Goal: Task Accomplishment & Management: Manage account settings

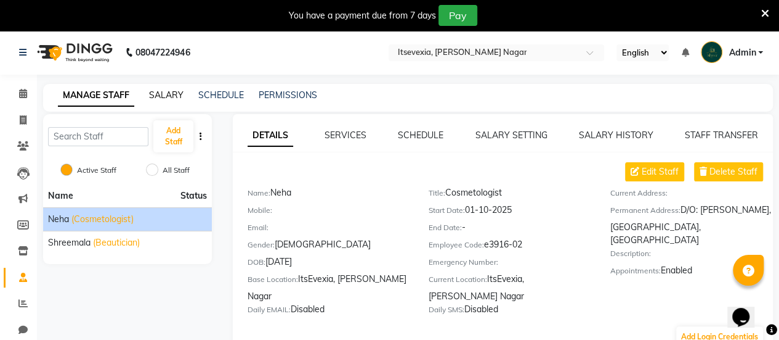
click at [173, 96] on link "SALARY" at bounding box center [166, 94] width 35 height 11
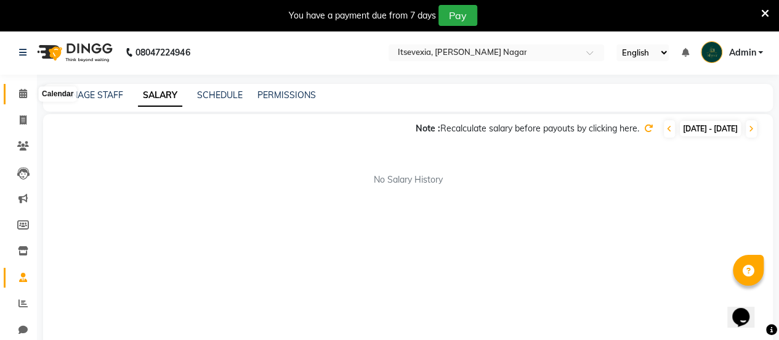
click at [20, 96] on icon at bounding box center [23, 93] width 8 height 9
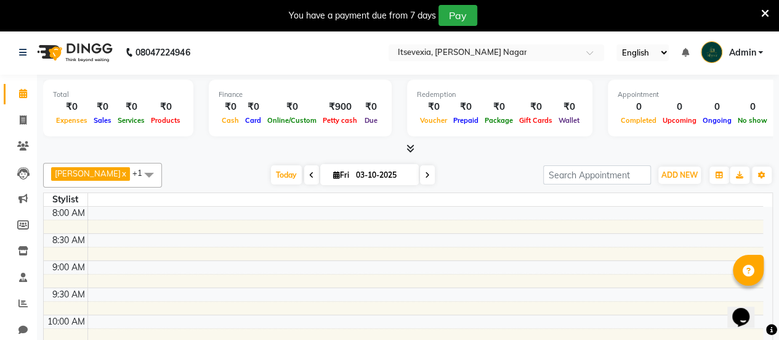
click at [121, 174] on link "x" at bounding box center [124, 173] width 6 height 10
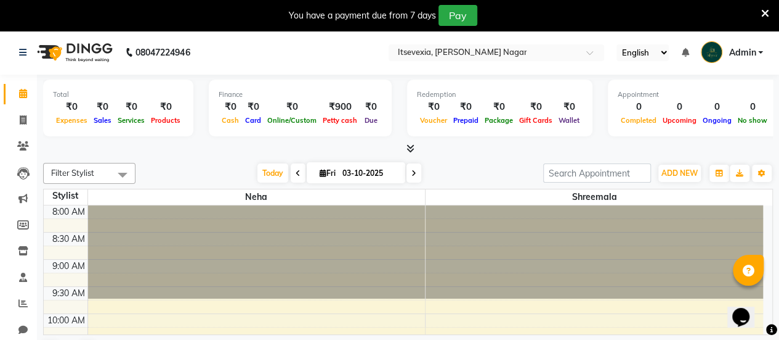
click at [108, 176] on span "Filter Stylist" at bounding box center [89, 173] width 92 height 21
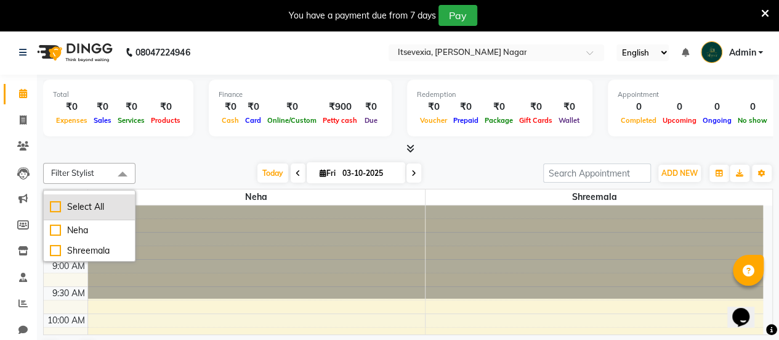
click at [91, 209] on div "Select All" at bounding box center [89, 206] width 79 height 13
checkbox input "true"
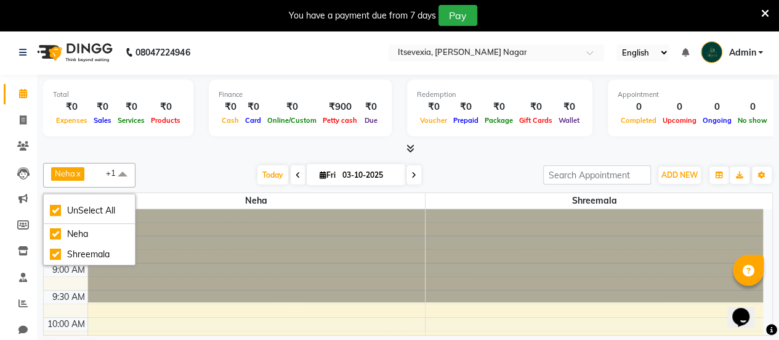
click at [184, 176] on div "[DATE] [DATE]" at bounding box center [340, 175] width 396 height 18
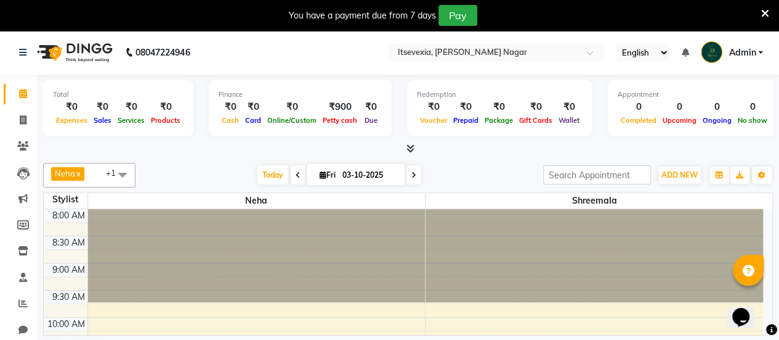
scroll to position [31, 0]
